Goal: Communication & Community: Answer question/provide support

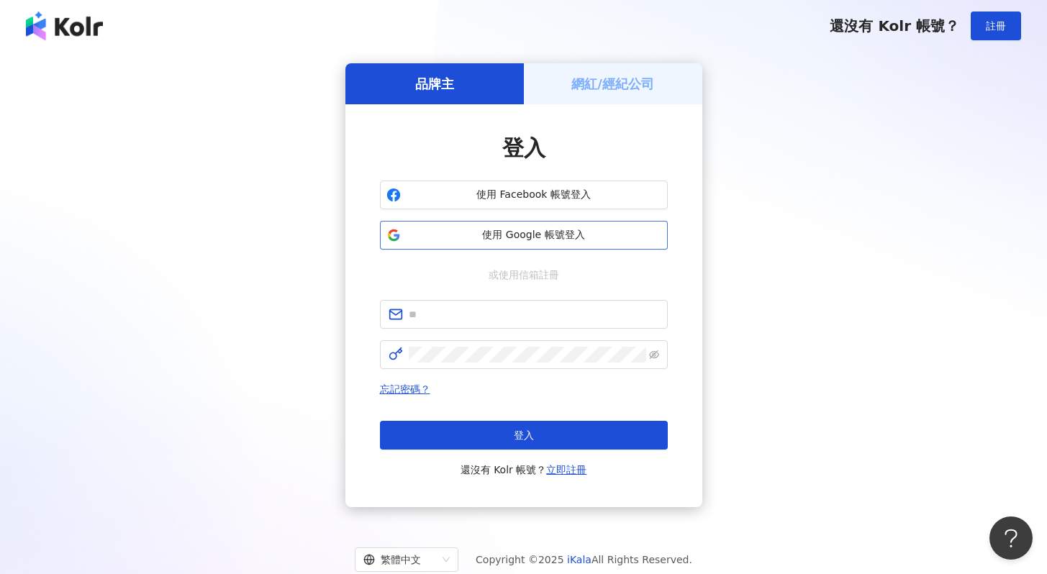
click at [458, 237] on span "使用 Google 帳號登入" at bounding box center [534, 235] width 255 height 14
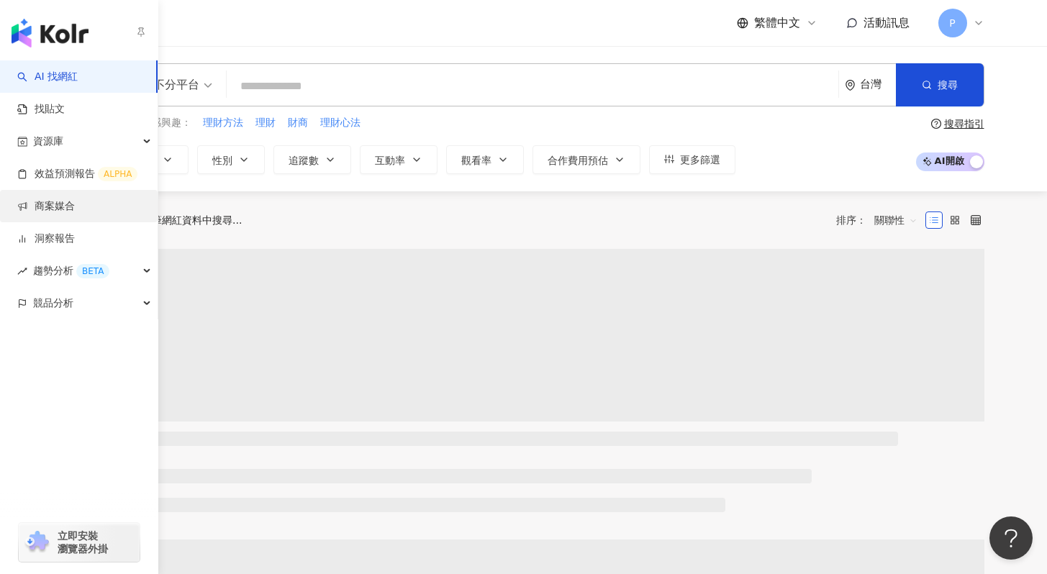
click at [60, 208] on link "商案媒合" at bounding box center [46, 206] width 58 height 14
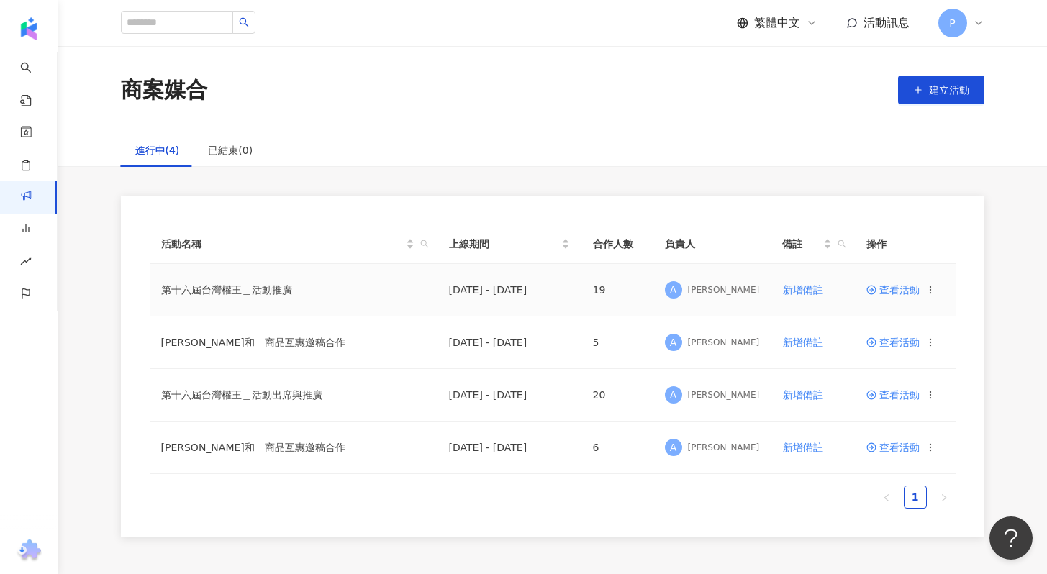
click at [893, 288] on span "查看活動" at bounding box center [893, 290] width 53 height 10
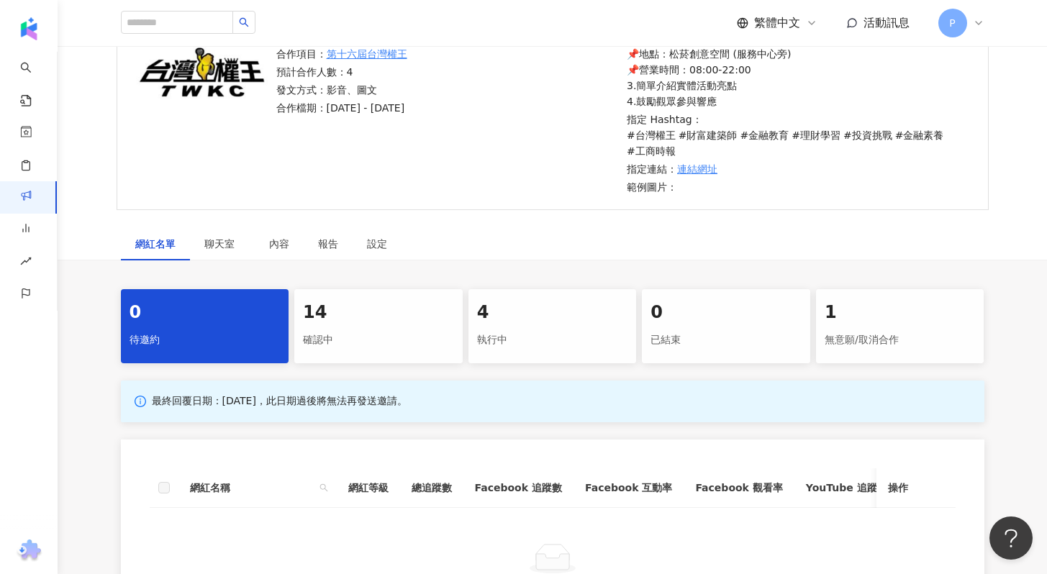
scroll to position [474, 0]
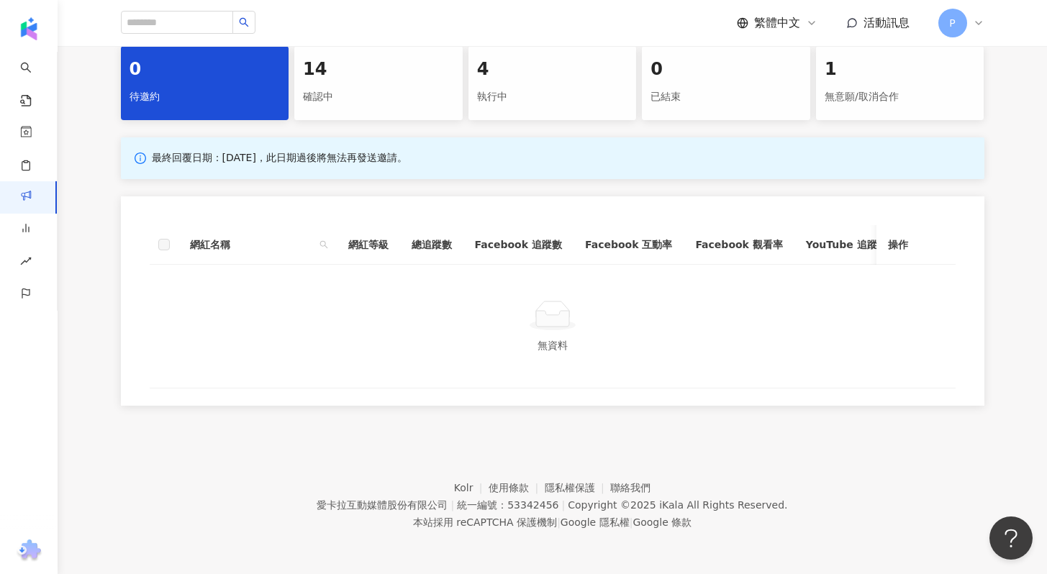
click at [400, 85] on div "確認中" at bounding box center [378, 97] width 151 height 24
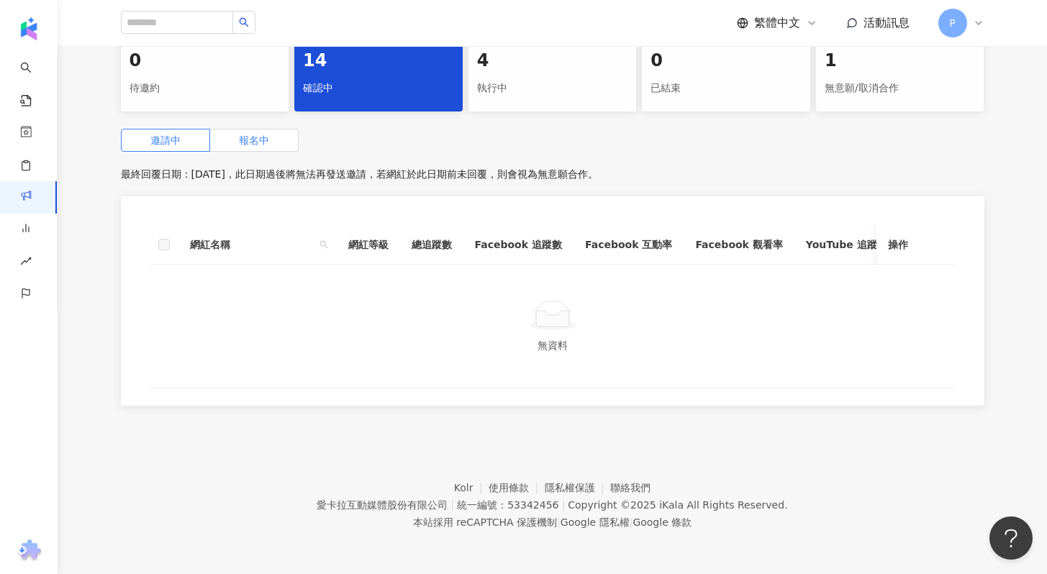
click at [249, 137] on span "報名中" at bounding box center [254, 141] width 30 height 12
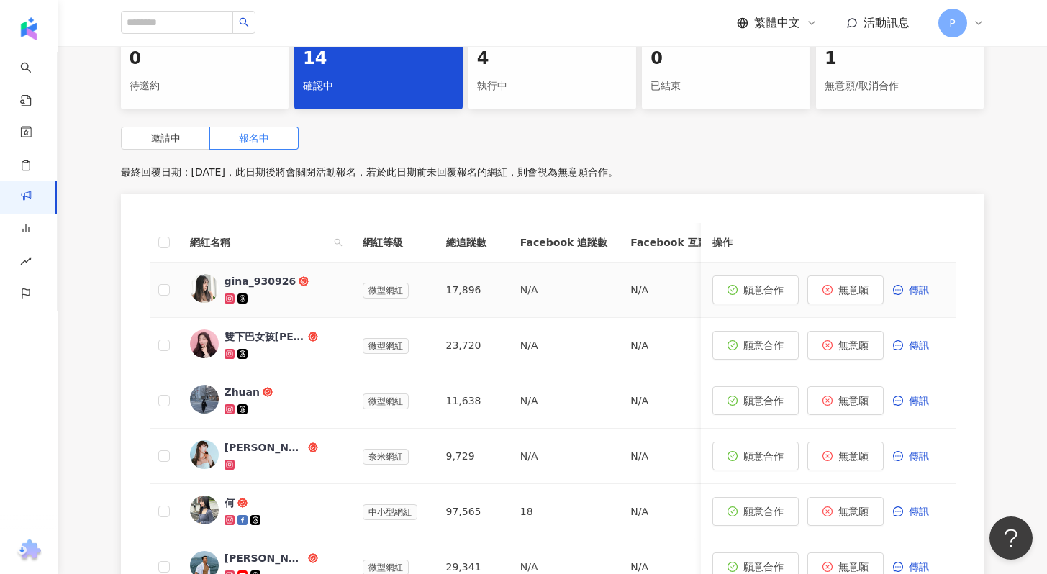
click at [261, 278] on div "gina_930926" at bounding box center [261, 281] width 72 height 14
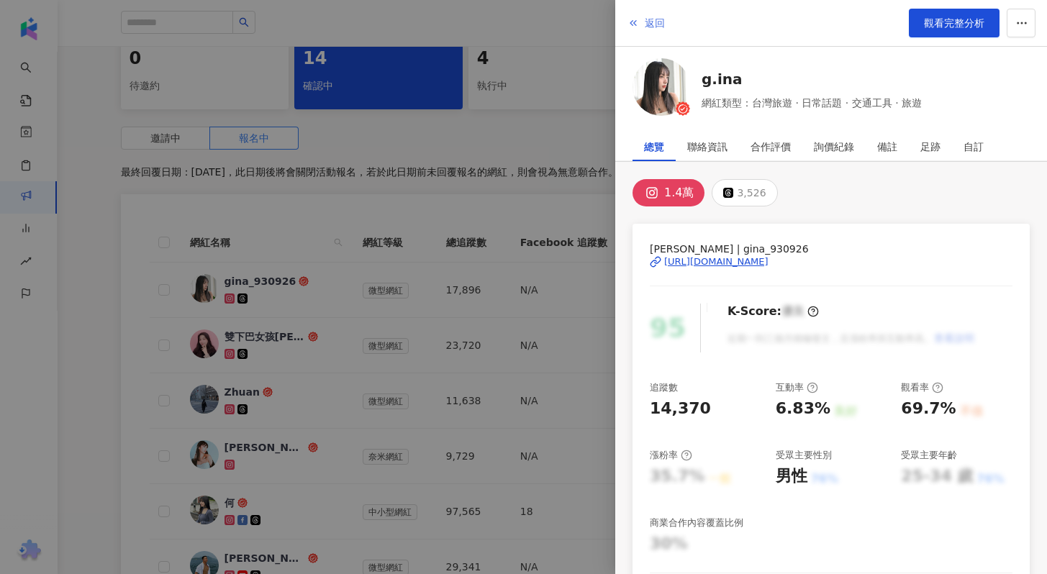
click at [659, 25] on span "返回" at bounding box center [655, 23] width 20 height 12
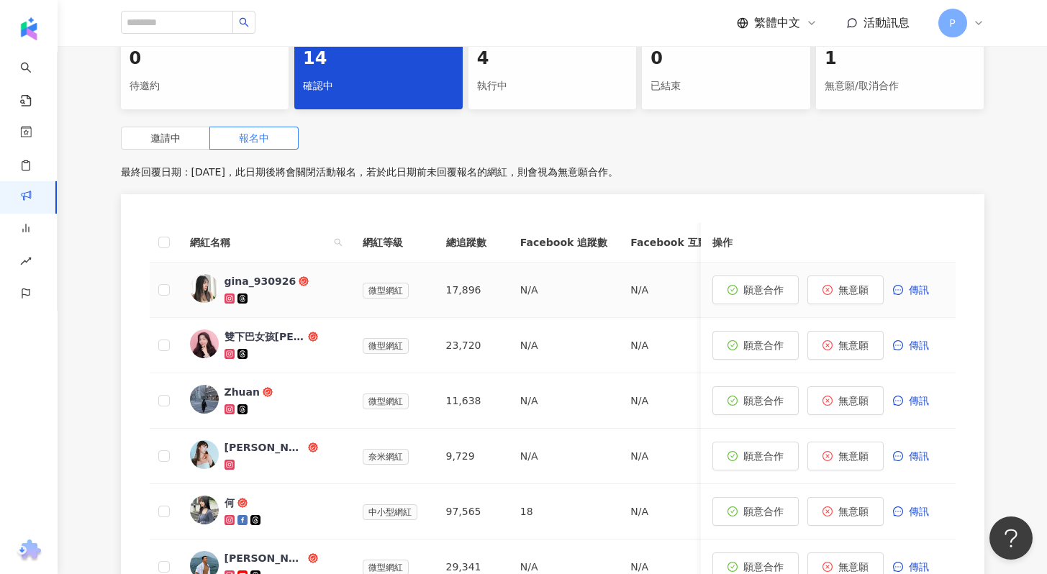
scroll to position [242, 0]
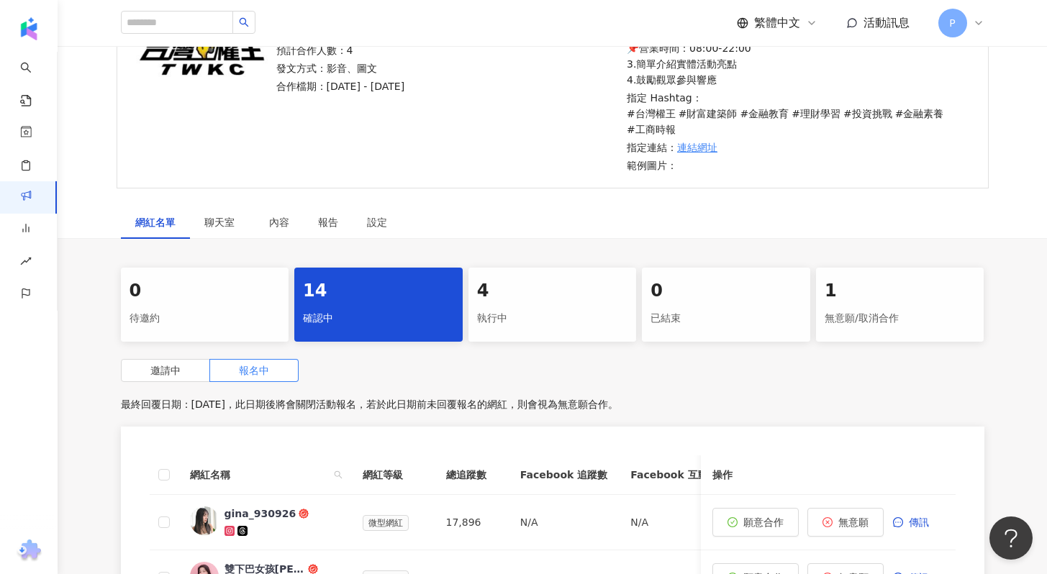
click at [848, 289] on div "1" at bounding box center [900, 291] width 151 height 24
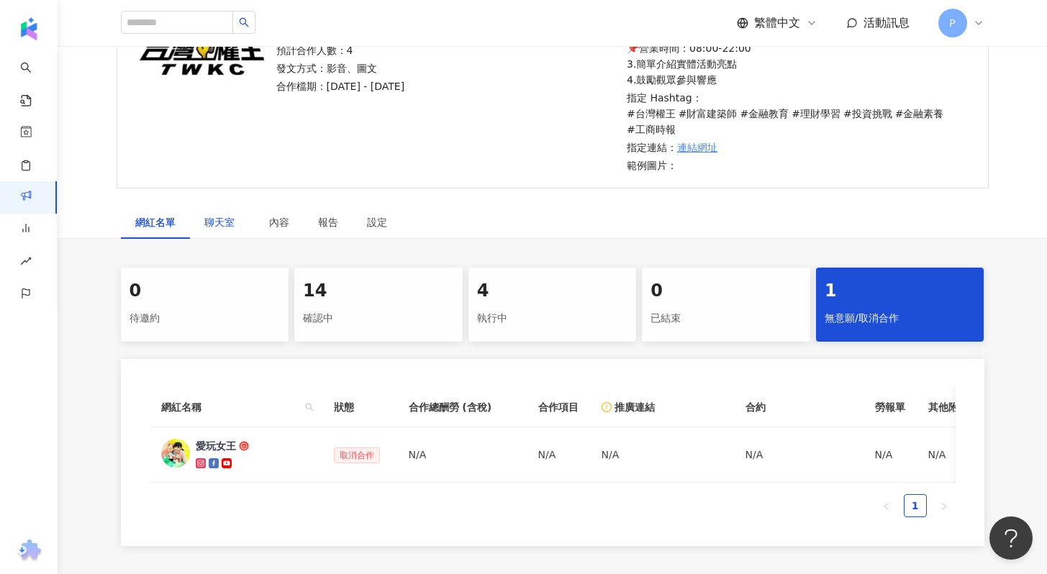
click at [227, 227] on span "聊天室" at bounding box center [222, 222] width 36 height 10
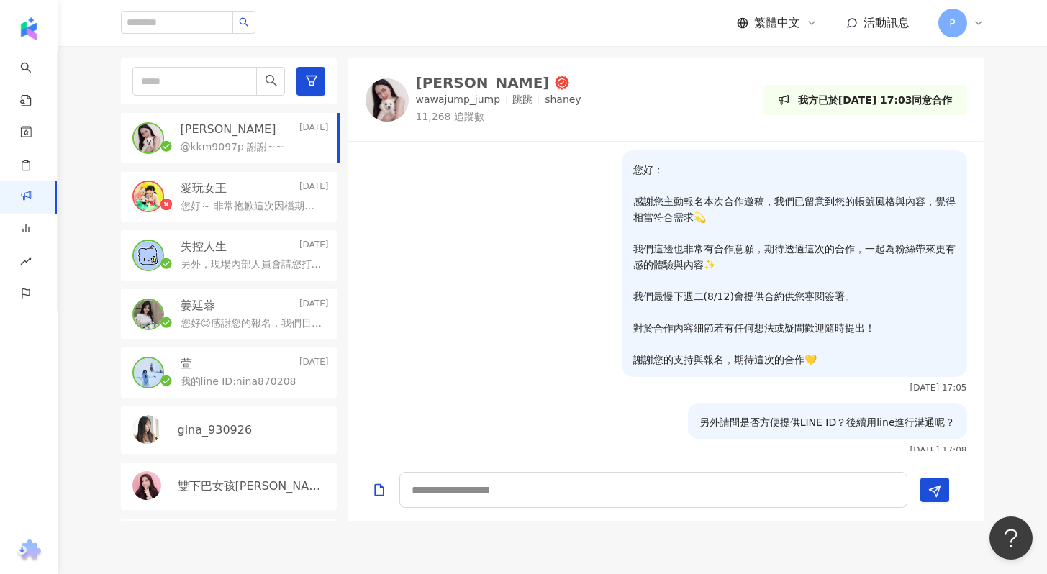
scroll to position [508, 0]
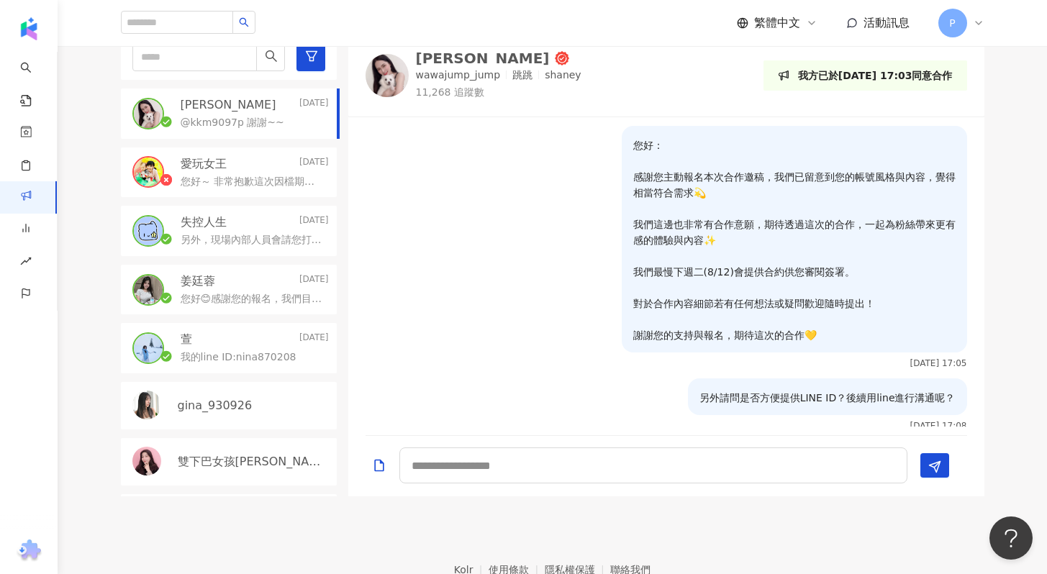
click at [220, 182] on p "您好～ 非常抱歉這次因檔期與預算的關係無法促成合作，真的很感謝您抽空與我們詳細溝通🙏 這邊也附上我們的 LINE ID：matt2308 ，方便之後若有適合的…" at bounding box center [252, 182] width 142 height 14
